Goal: Information Seeking & Learning: Learn about a topic

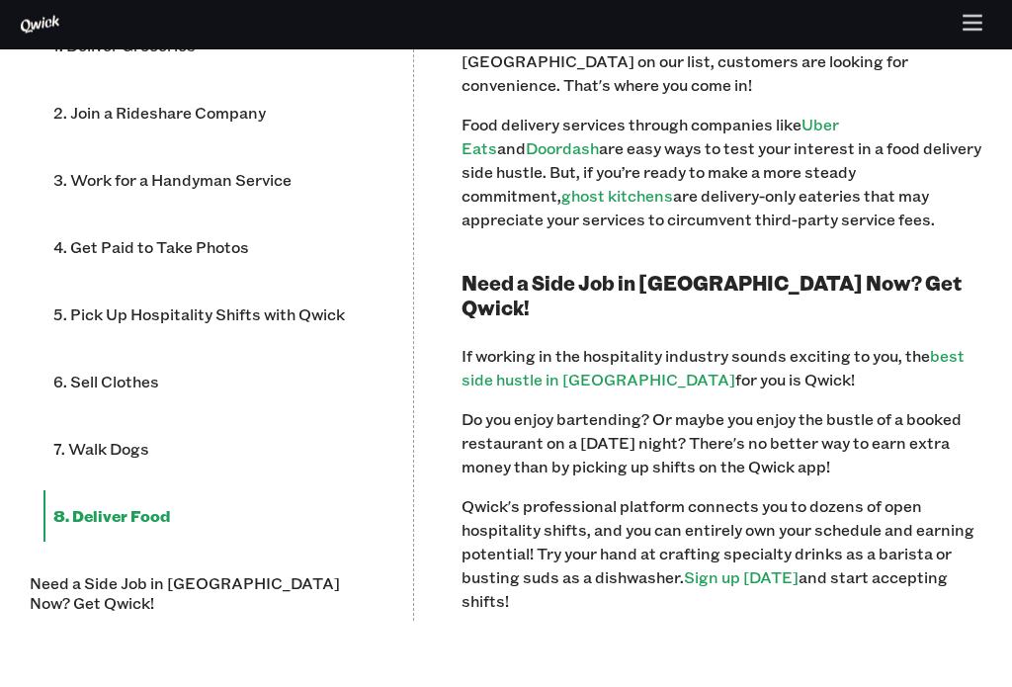
scroll to position [3392, 0]
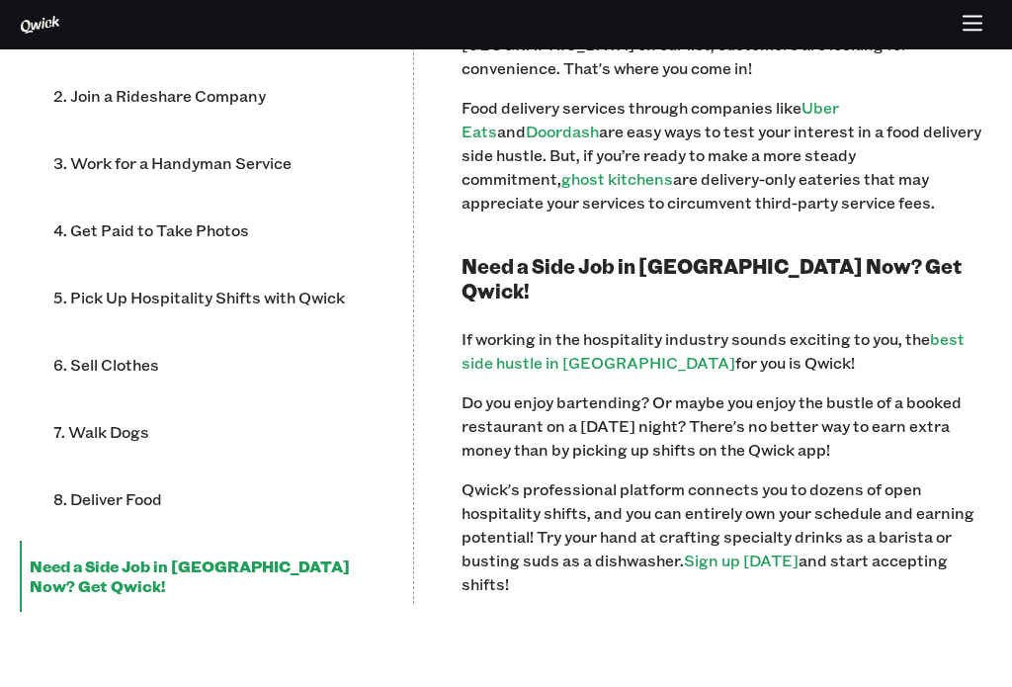
click at [946, 328] on link "best side hustle in [GEOGRAPHIC_DATA]" at bounding box center [713, 350] width 503 height 44
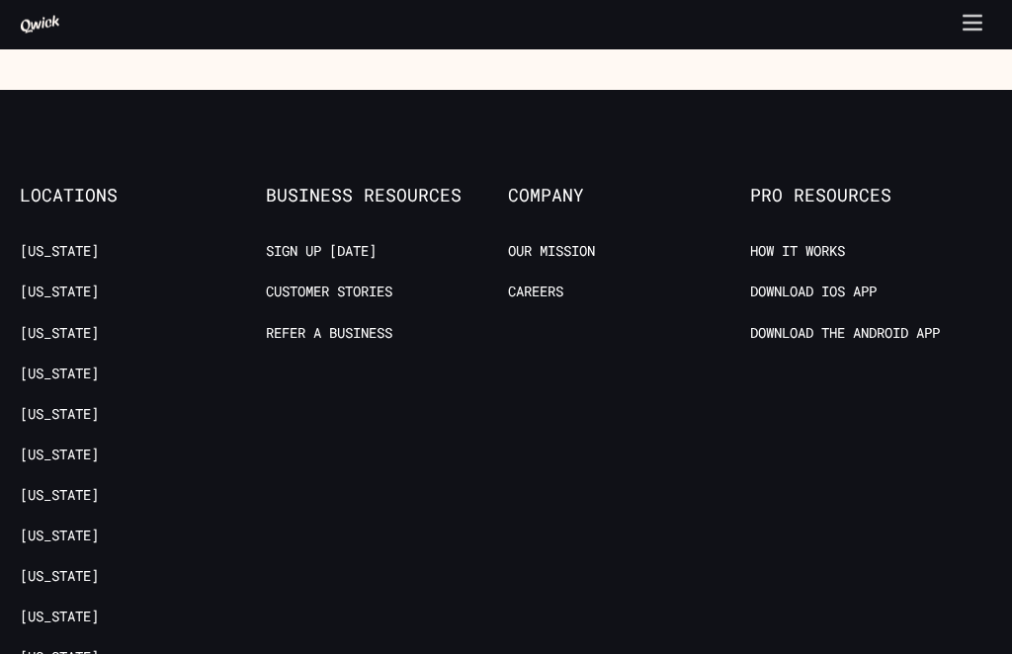
scroll to position [3703, 0]
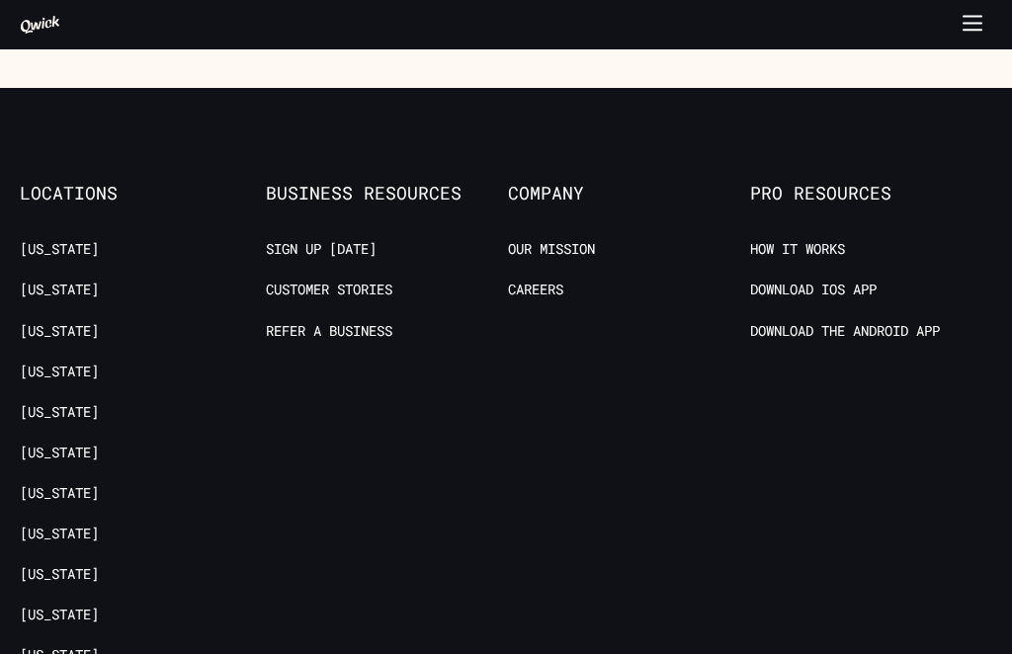
click at [862, 240] on li "How it Works" at bounding box center [871, 252] width 242 height 25
click at [834, 240] on link "How it Works" at bounding box center [797, 249] width 95 height 19
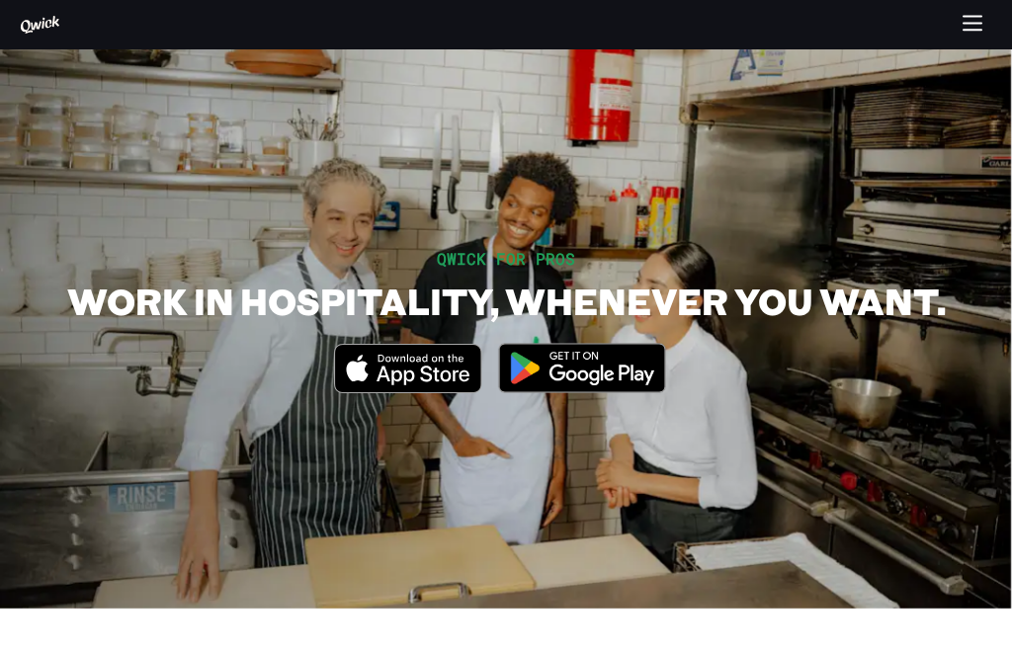
click at [973, 14] on icon "button" at bounding box center [973, 25] width 23 height 23
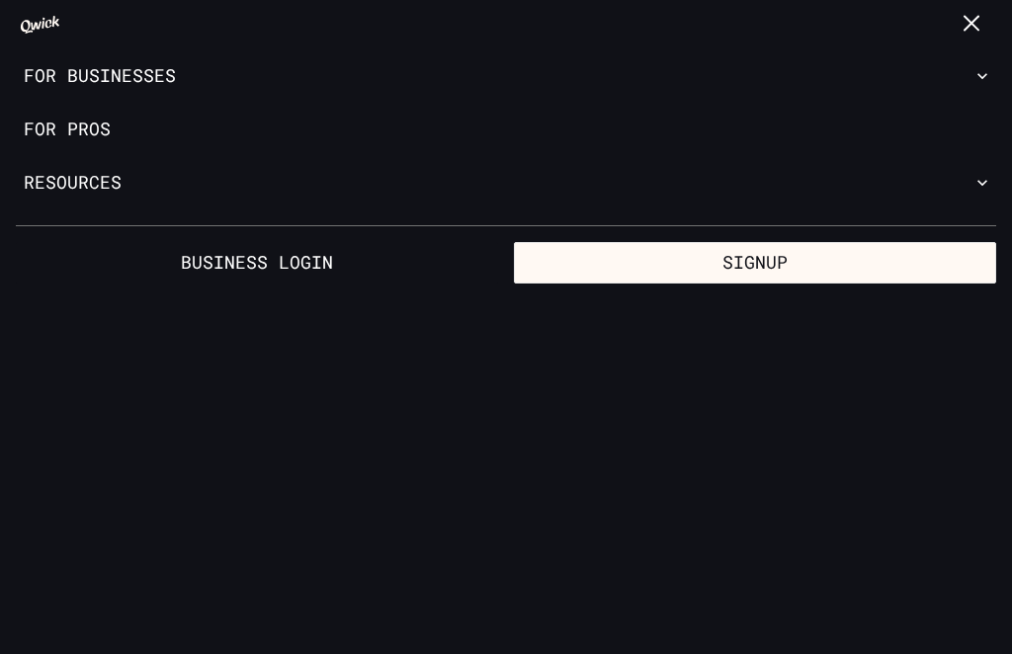
click at [75, 137] on link "For Pros" at bounding box center [506, 129] width 1012 height 53
click at [77, 127] on link "For Pros" at bounding box center [506, 129] width 1012 height 53
click at [74, 129] on link "For Pros" at bounding box center [506, 129] width 1012 height 53
click at [64, 177] on button "Resources" at bounding box center [506, 182] width 1012 height 53
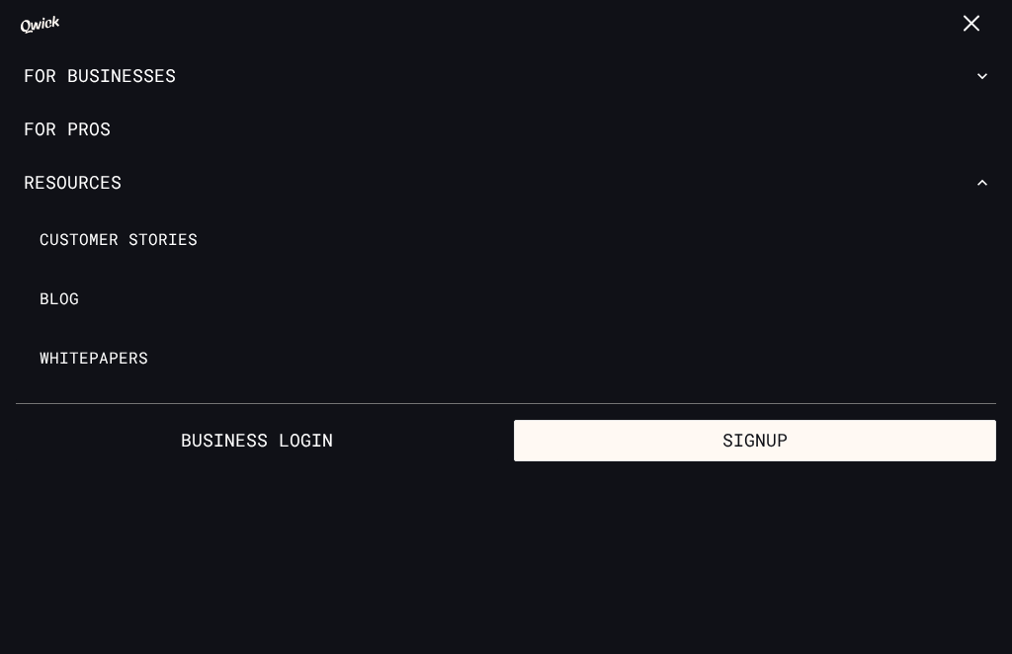
click at [81, 238] on span "Customer stories" at bounding box center [119, 239] width 158 height 20
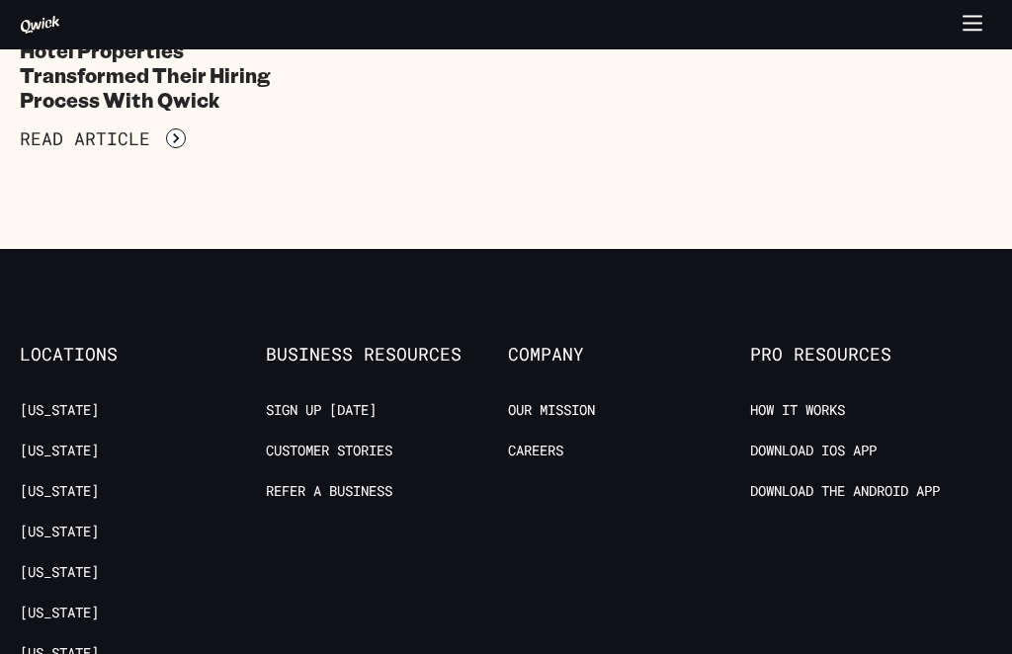
scroll to position [4680, 0]
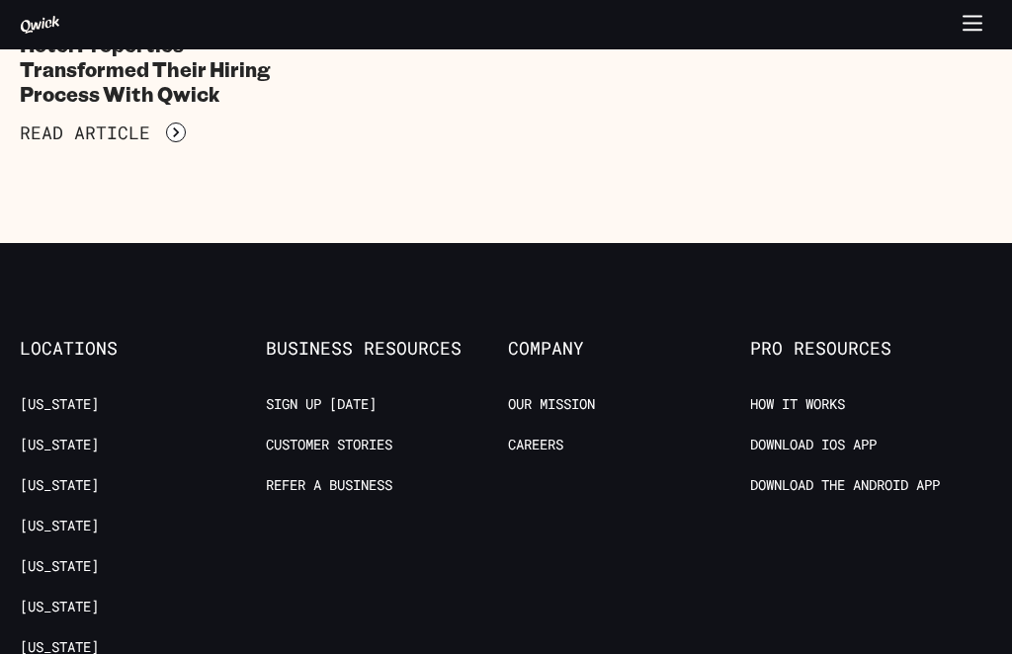
click at [294, 395] on link "Sign up [DATE]" at bounding box center [321, 404] width 111 height 19
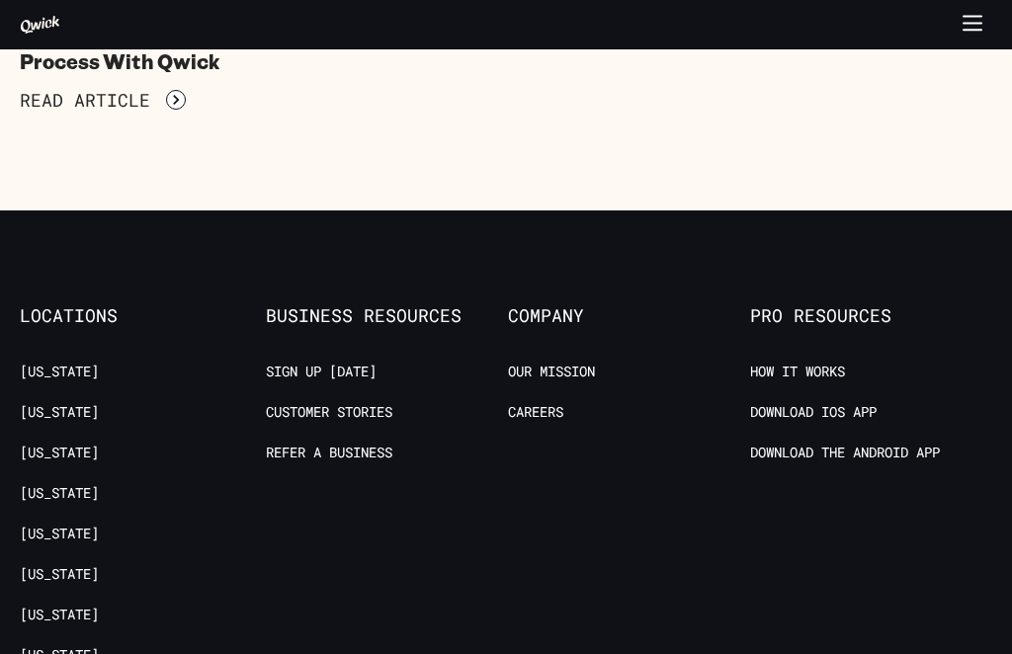
click at [831, 363] on link "How it Works" at bounding box center [797, 372] width 95 height 19
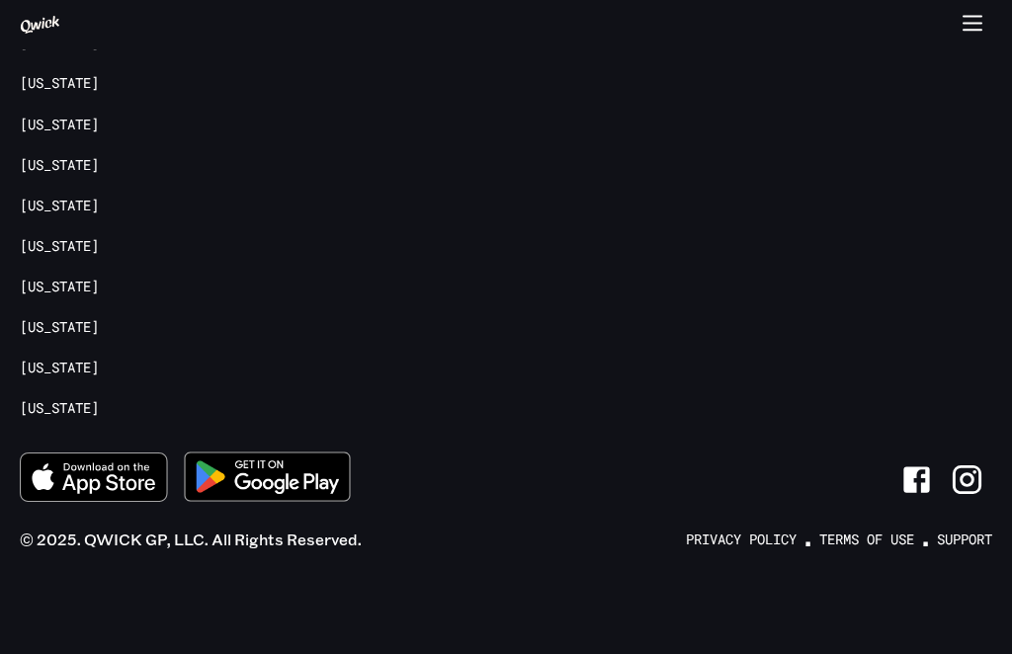
scroll to position [1637, 0]
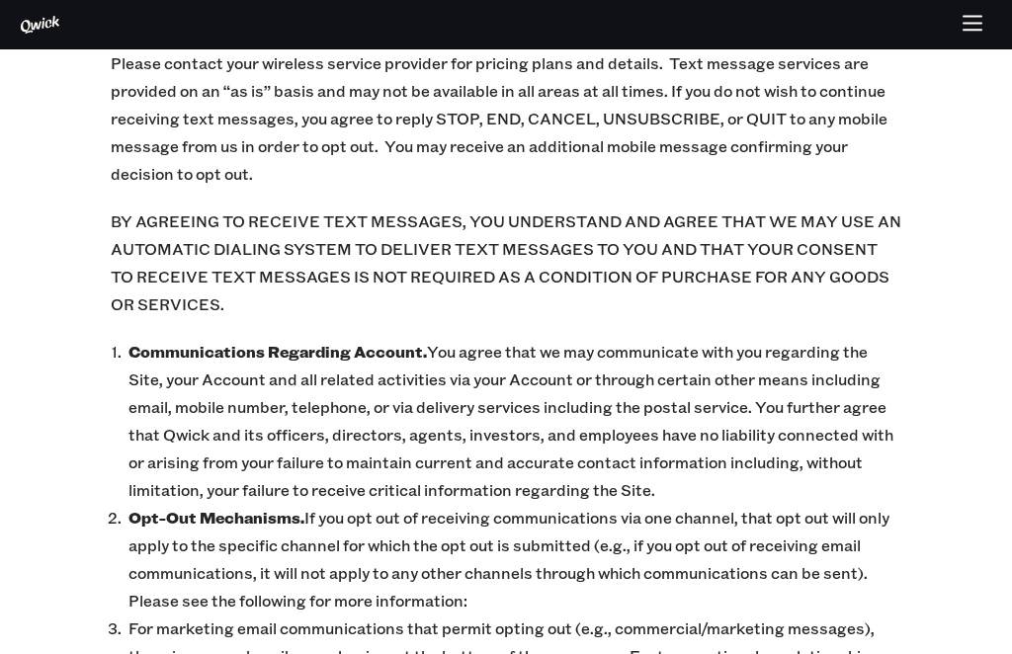
scroll to position [5561, 0]
